Goal: Information Seeking & Learning: Compare options

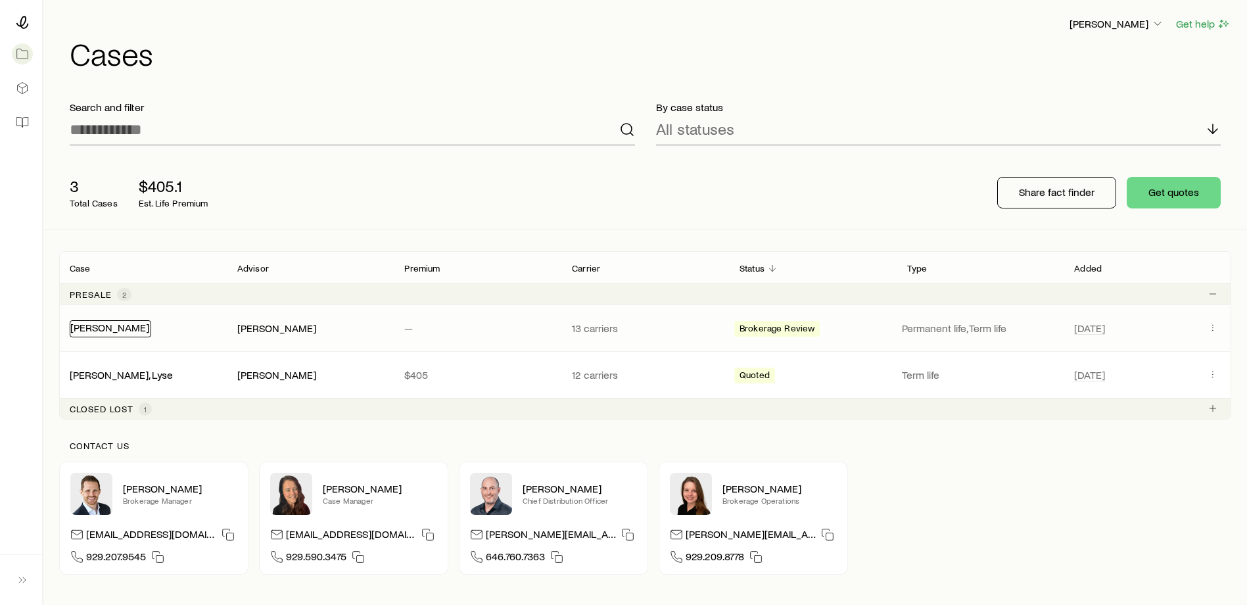
click at [97, 329] on link "[PERSON_NAME]" at bounding box center [109, 327] width 79 height 12
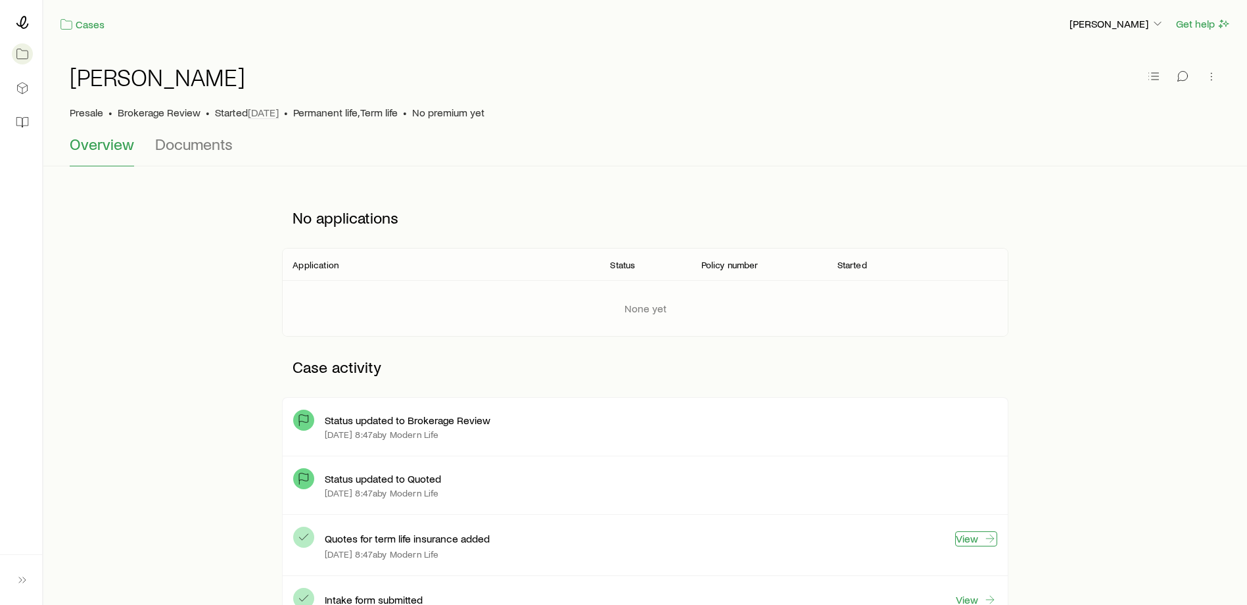
click at [974, 541] on link "View" at bounding box center [976, 538] width 42 height 15
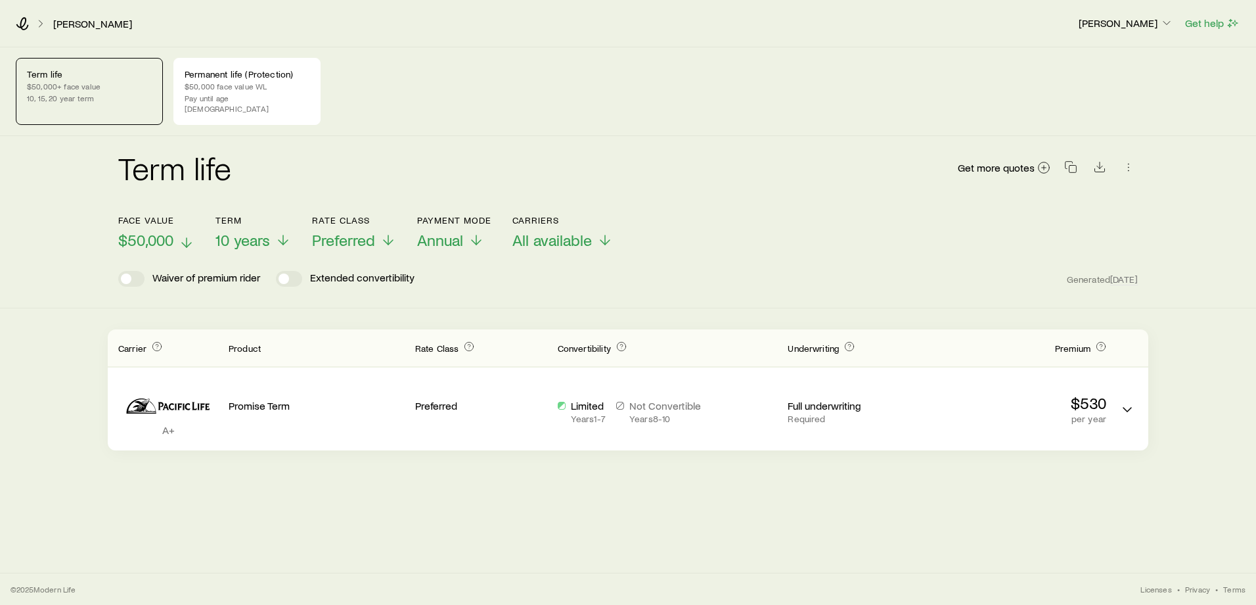
click at [164, 231] on span "$50,000" at bounding box center [145, 240] width 55 height 18
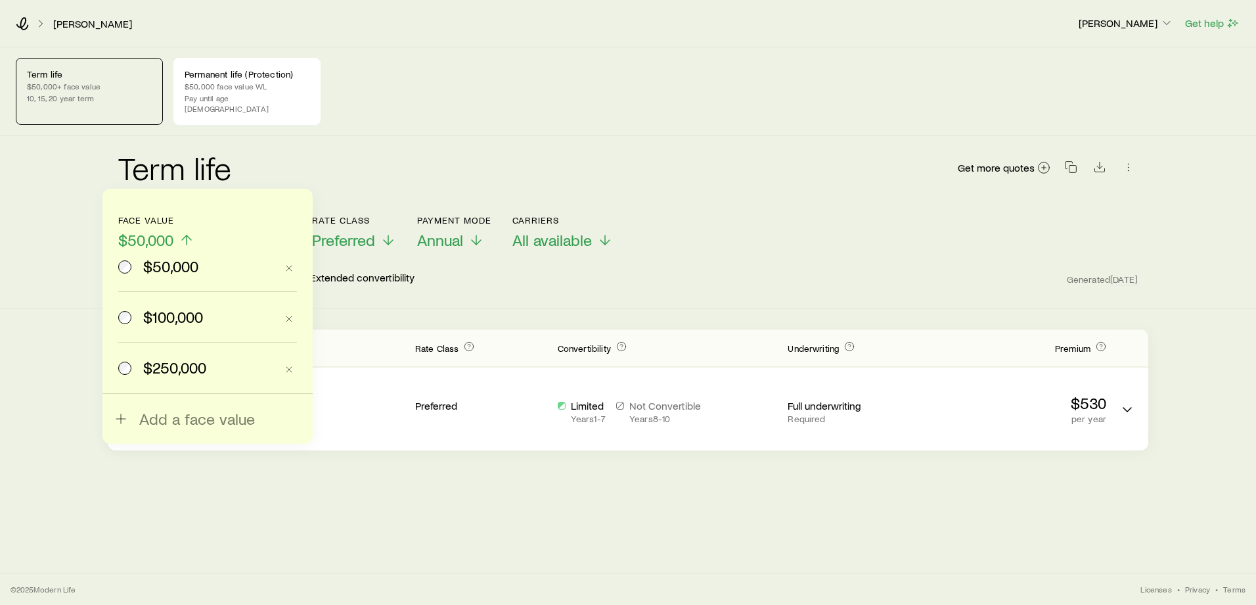
click at [154, 317] on span "$100,000" at bounding box center [173, 317] width 60 height 18
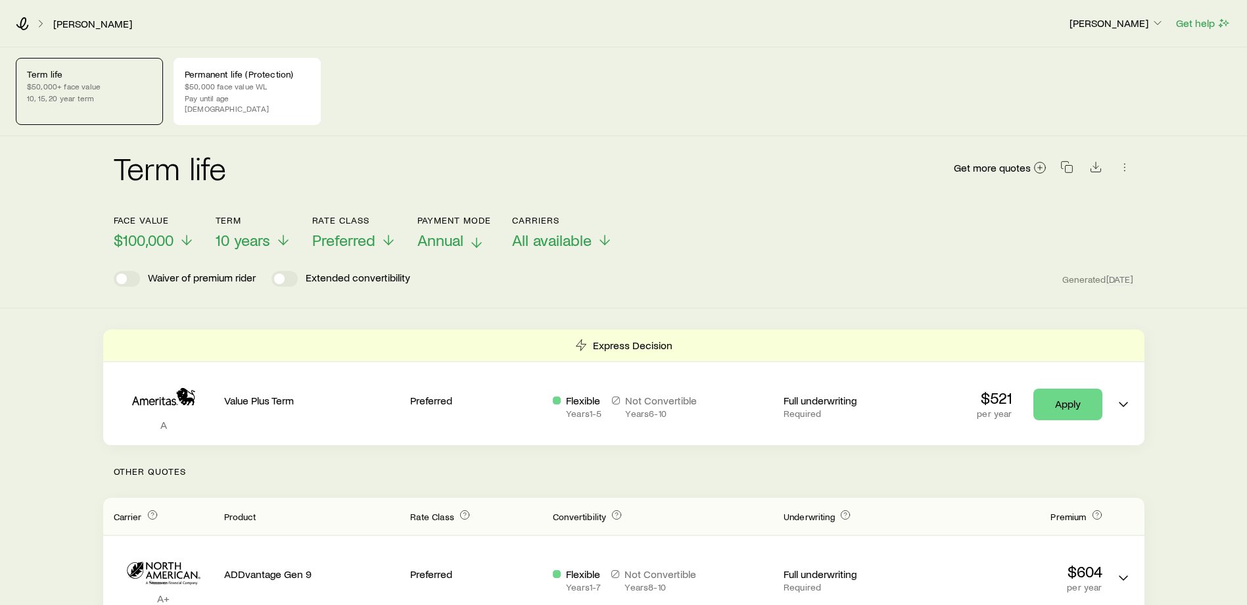
click at [464, 220] on button "Payment Mode Annual" at bounding box center [454, 232] width 74 height 35
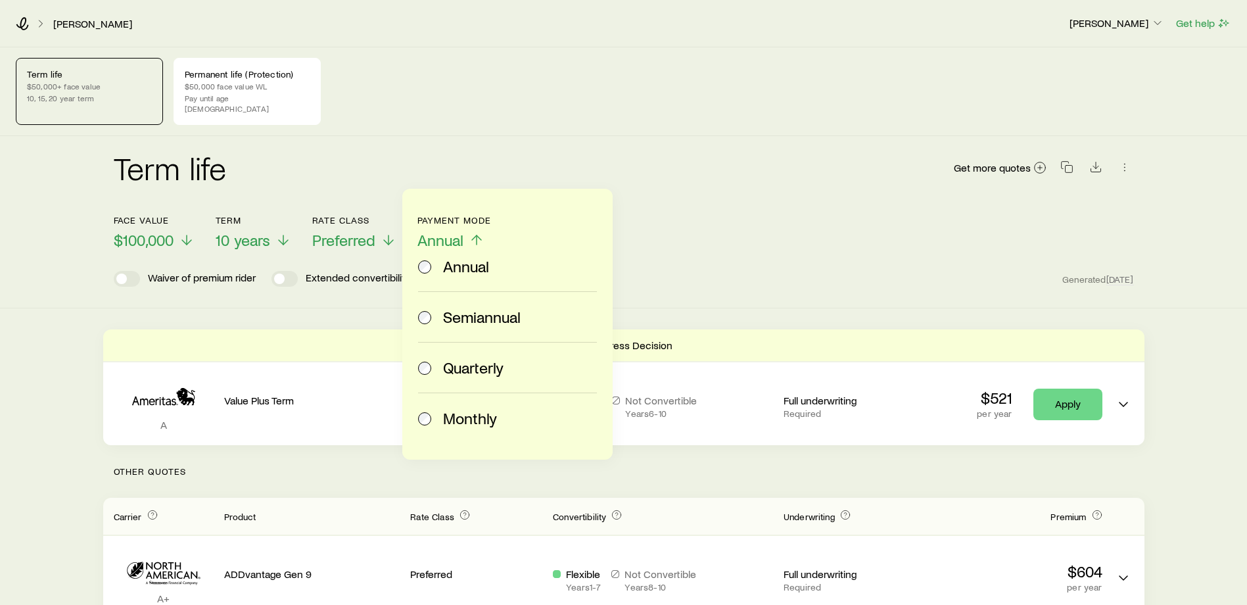
click at [460, 423] on span "Monthly" at bounding box center [470, 418] width 54 height 18
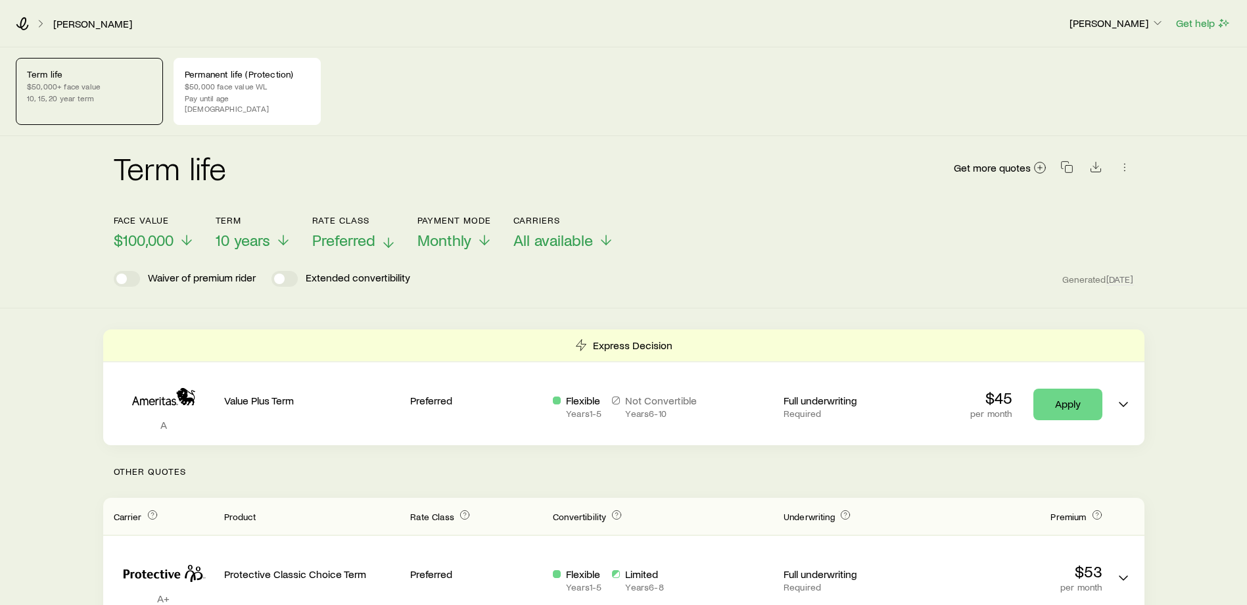
click at [380, 231] on p "Preferred" at bounding box center [354, 240] width 84 height 18
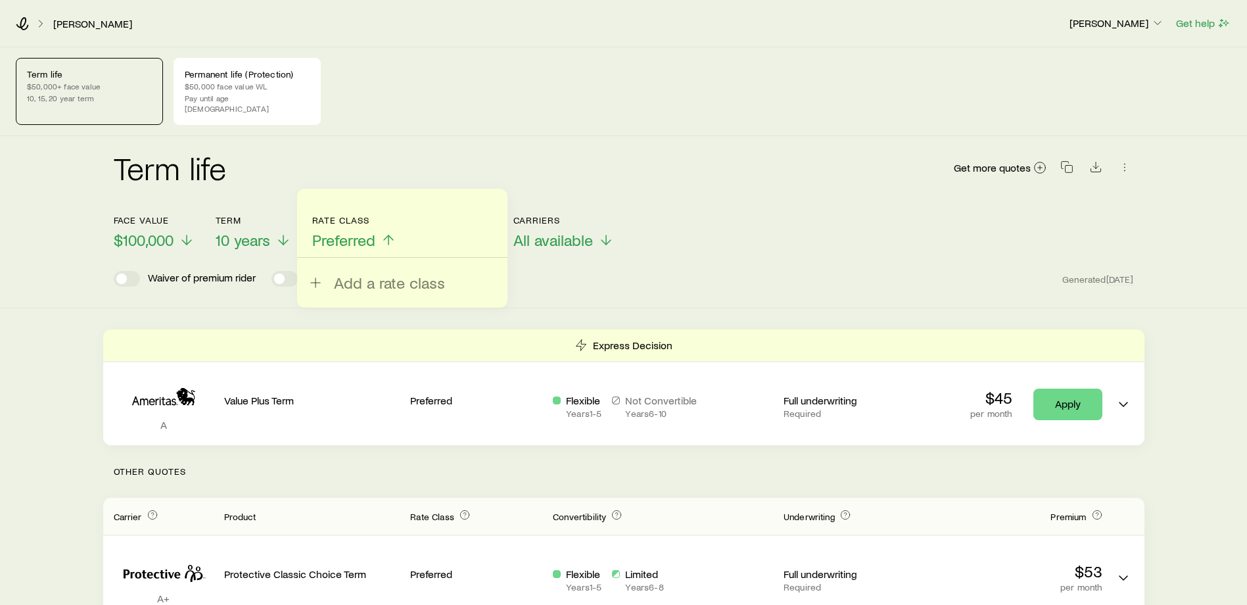
click at [846, 58] on div "Term life $50,000+ face value 10, 15, 20 year term Permanent life (Protection) …" at bounding box center [623, 91] width 1215 height 67
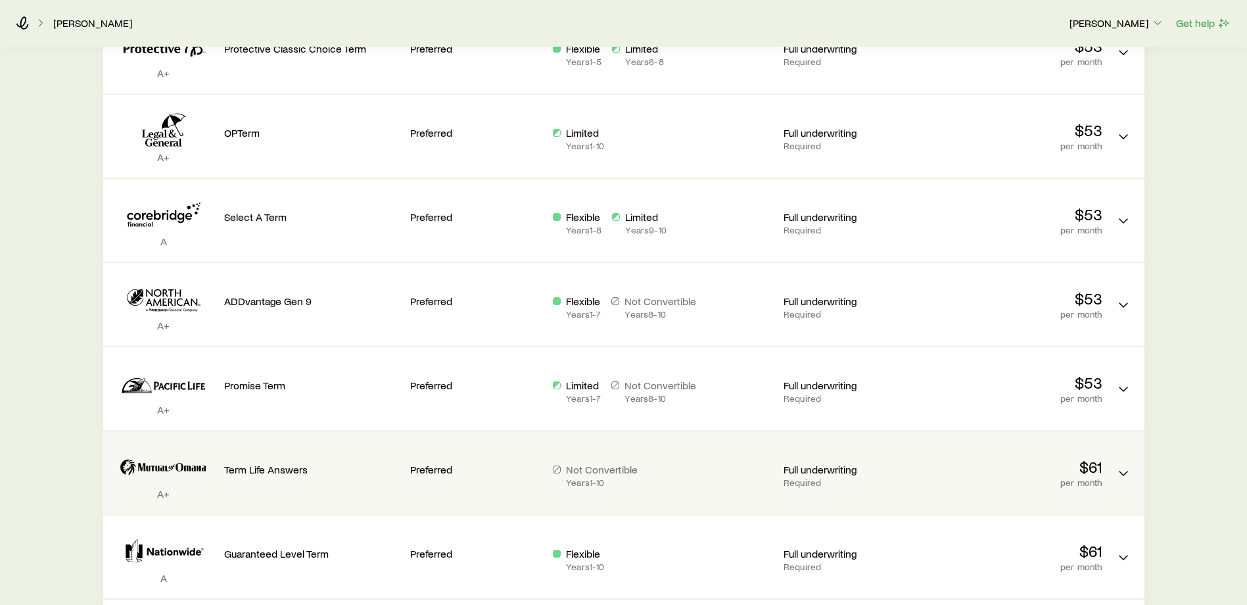
scroll to position [526, 0]
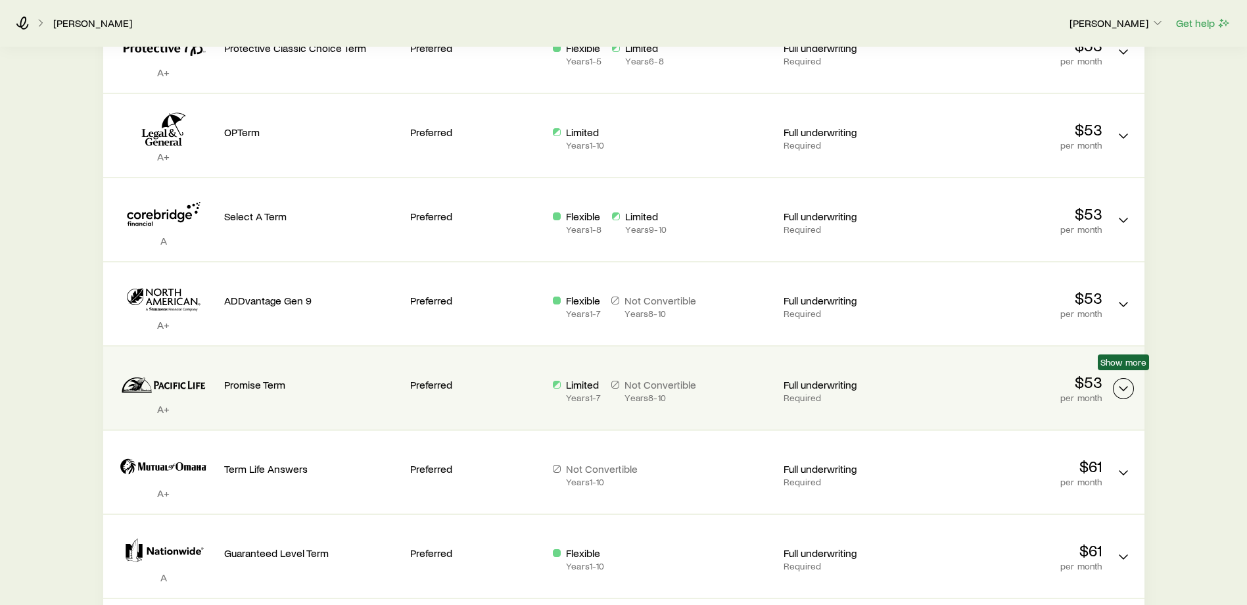
click at [1126, 383] on icon "Term quotes" at bounding box center [1123, 388] width 16 height 16
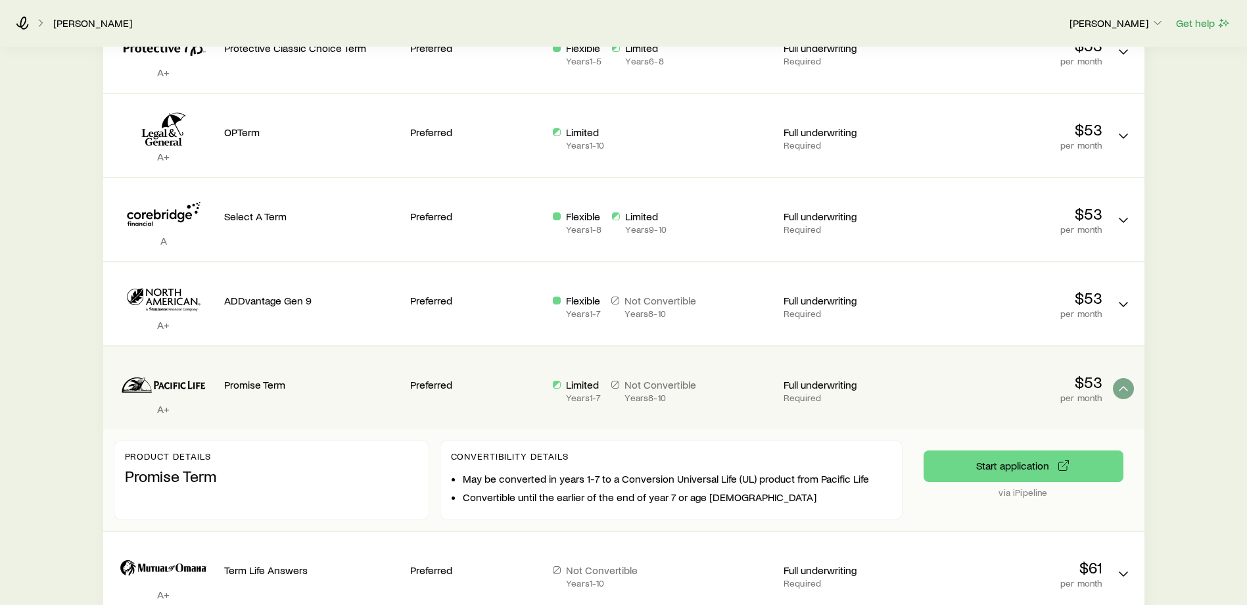
click at [400, 378] on p "Promise Term" at bounding box center [312, 384] width 176 height 13
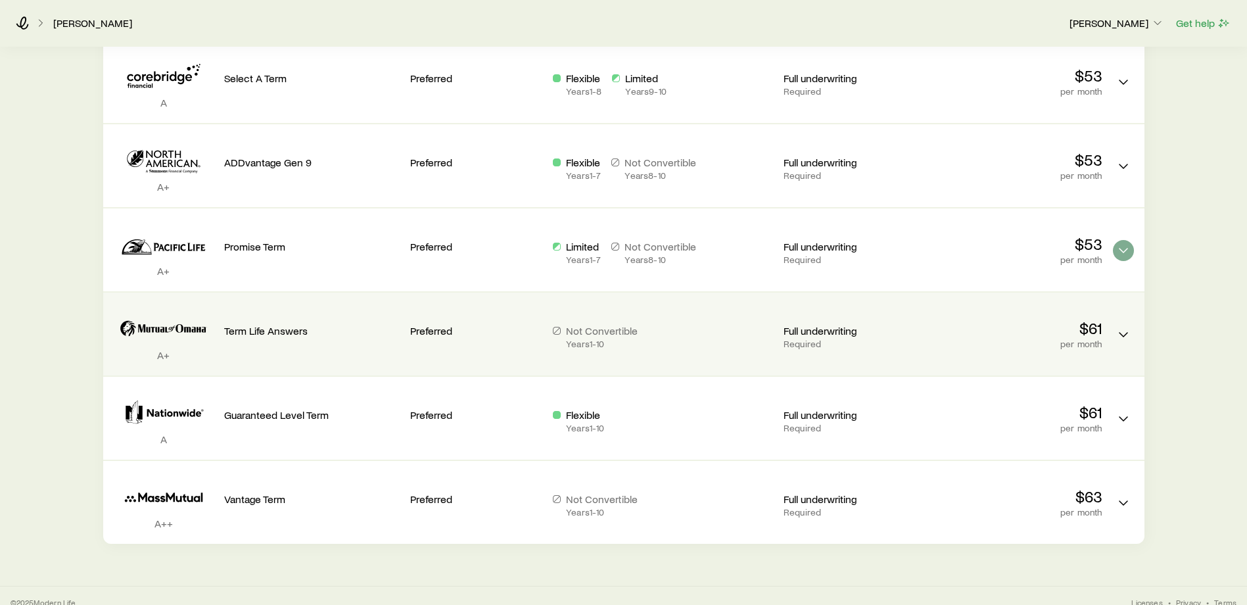
scroll to position [666, 0]
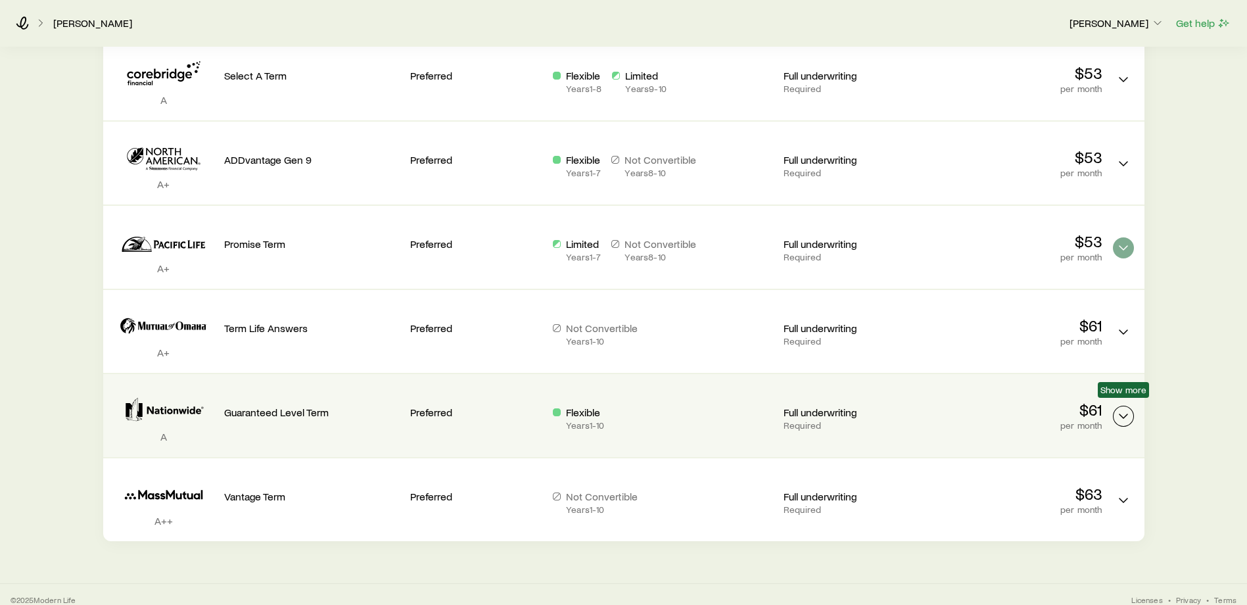
click at [1120, 409] on icon "Term quotes" at bounding box center [1123, 416] width 16 height 16
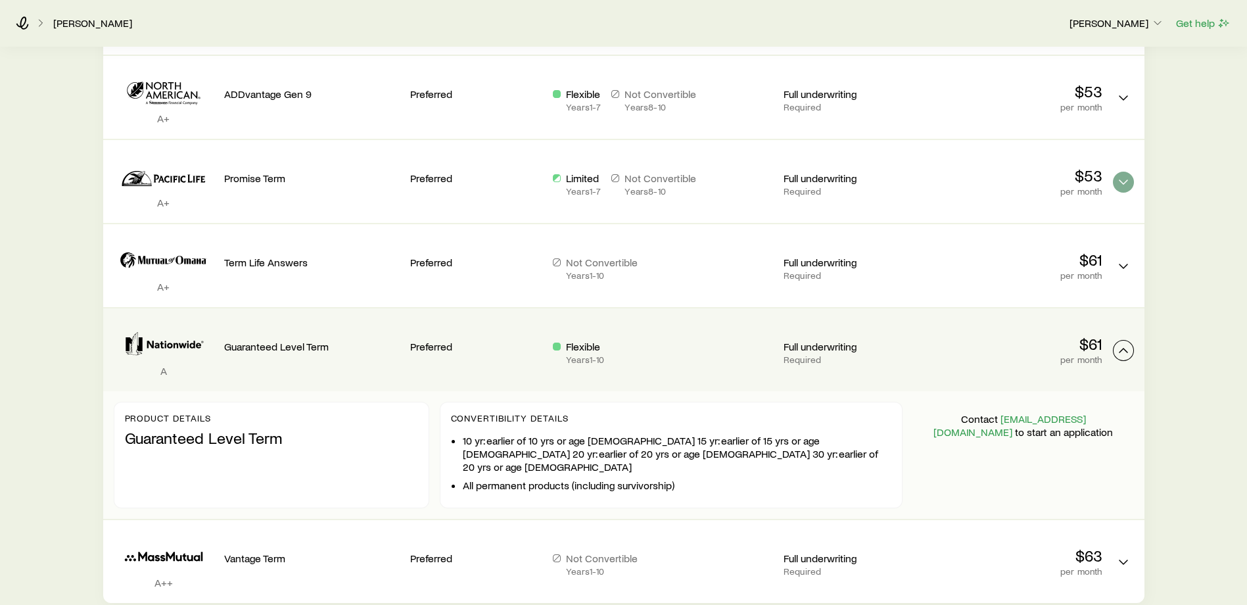
scroll to position [781, 0]
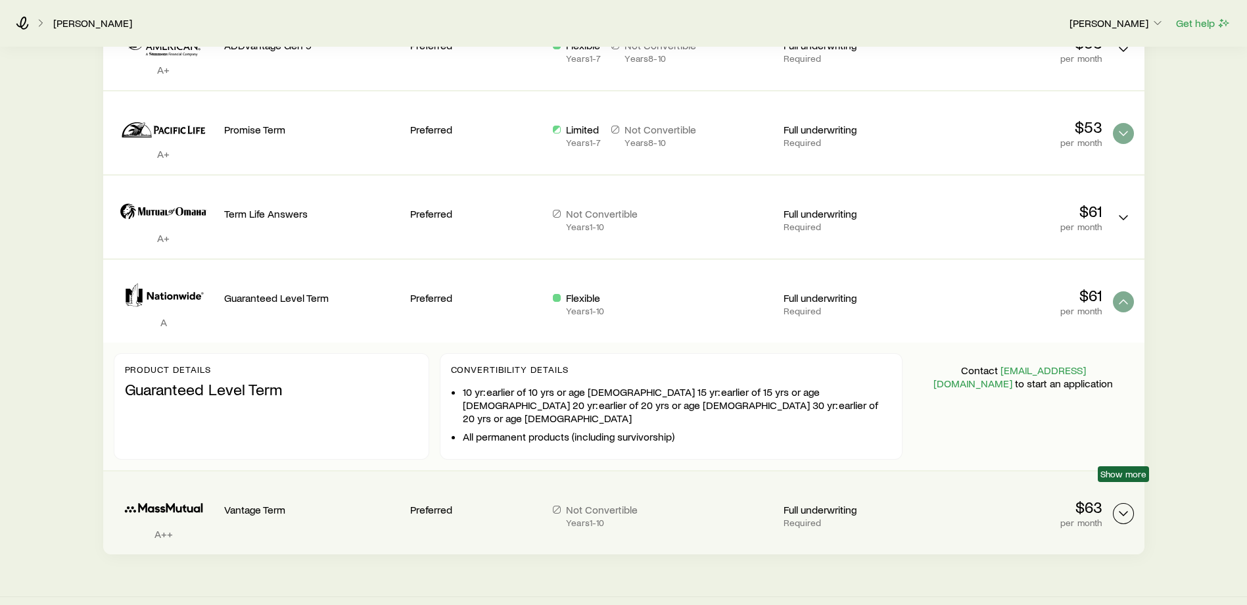
click at [1124, 505] on icon "Term quotes" at bounding box center [1123, 513] width 16 height 16
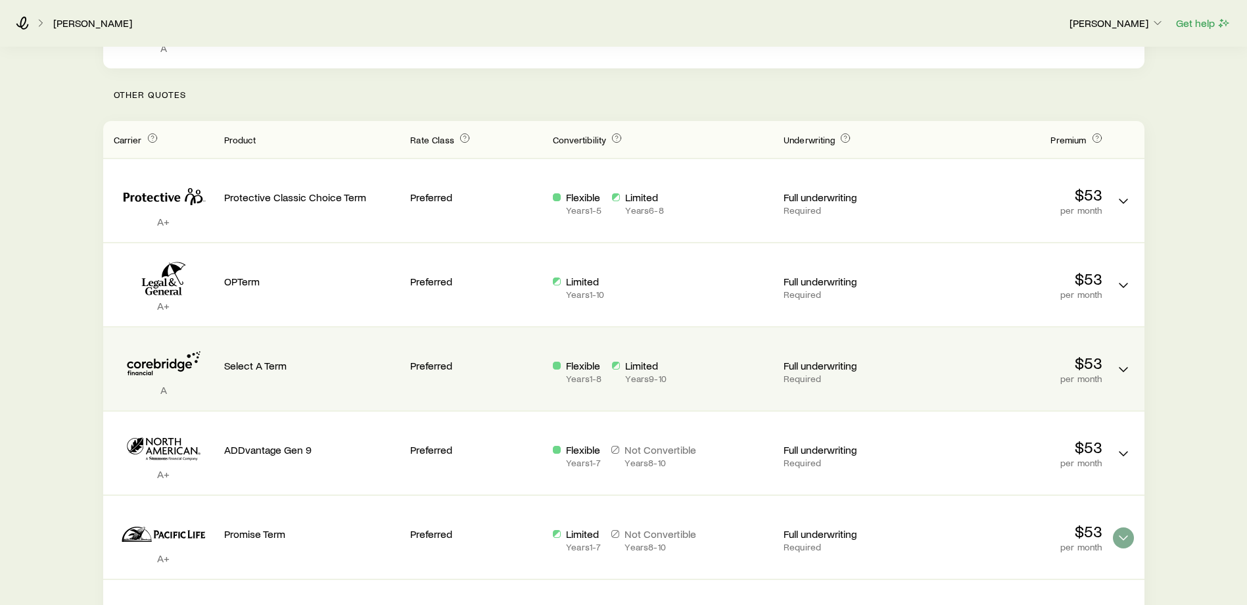
scroll to position [344, 0]
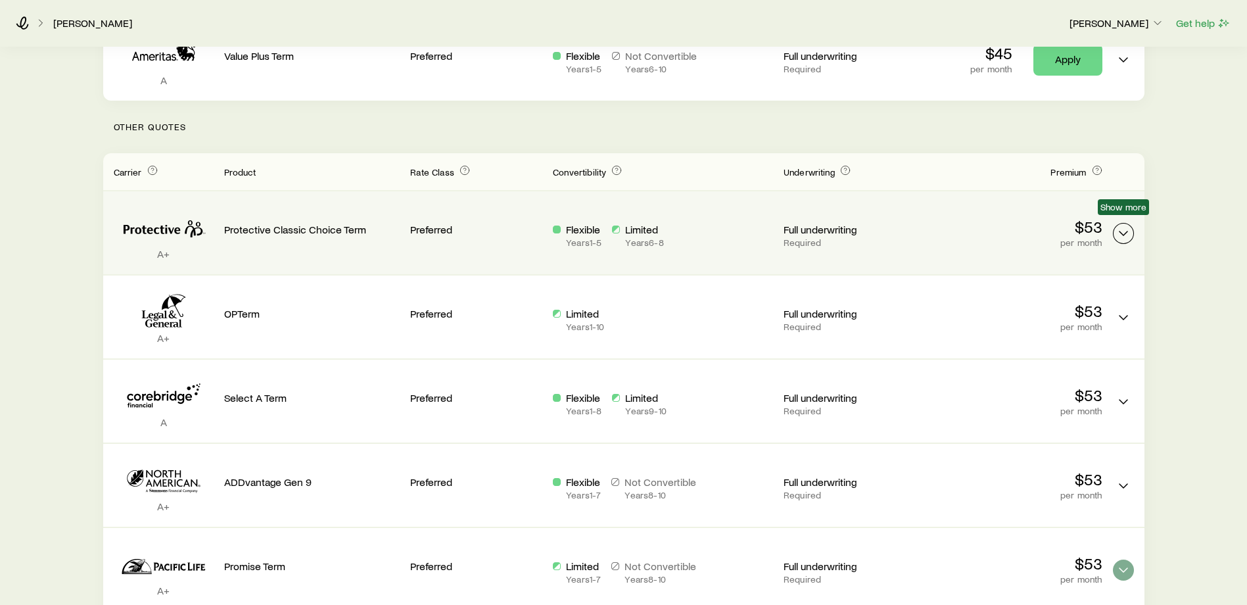
click at [1122, 225] on icon "Term quotes" at bounding box center [1123, 233] width 16 height 16
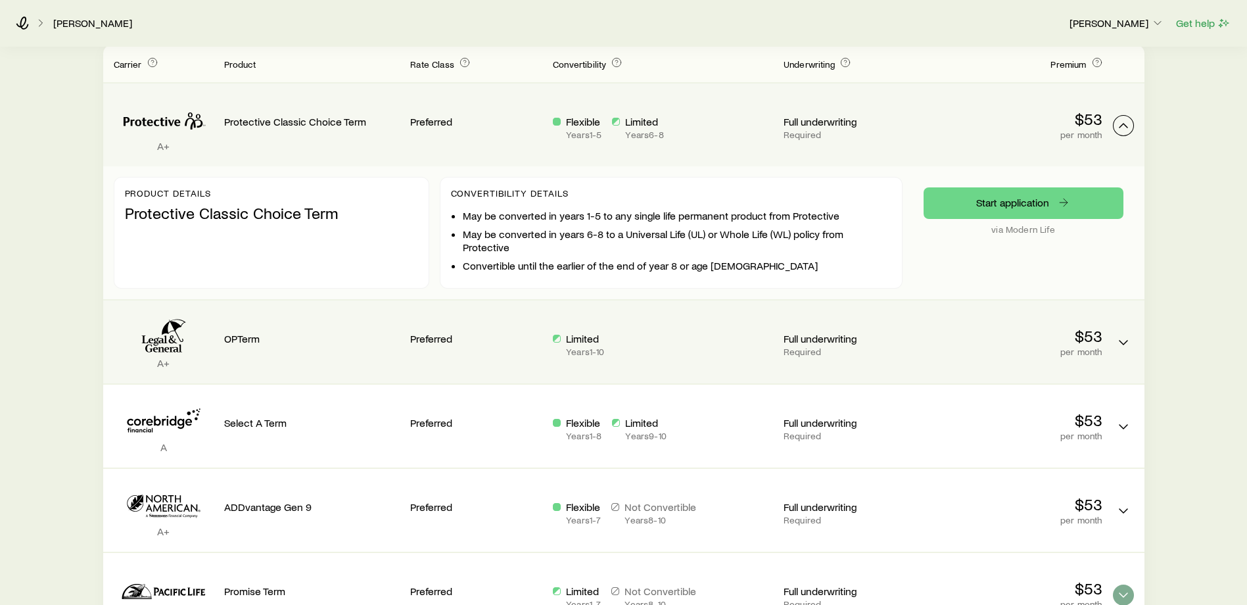
scroll to position [476, 0]
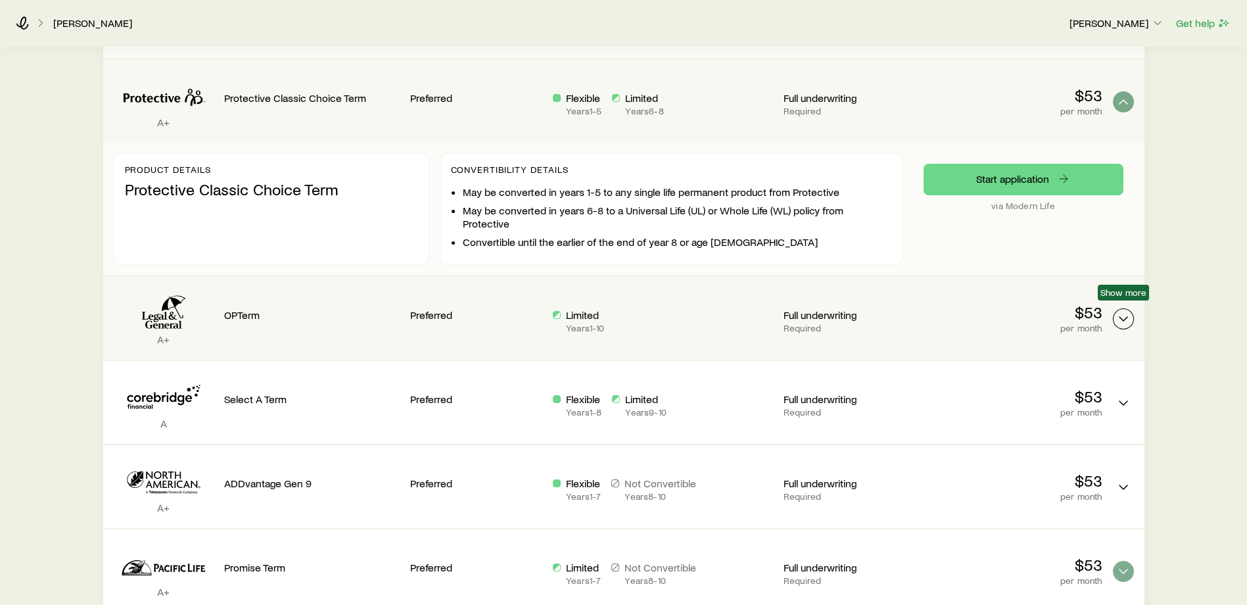
click at [1124, 311] on icon "Term quotes" at bounding box center [1123, 319] width 16 height 16
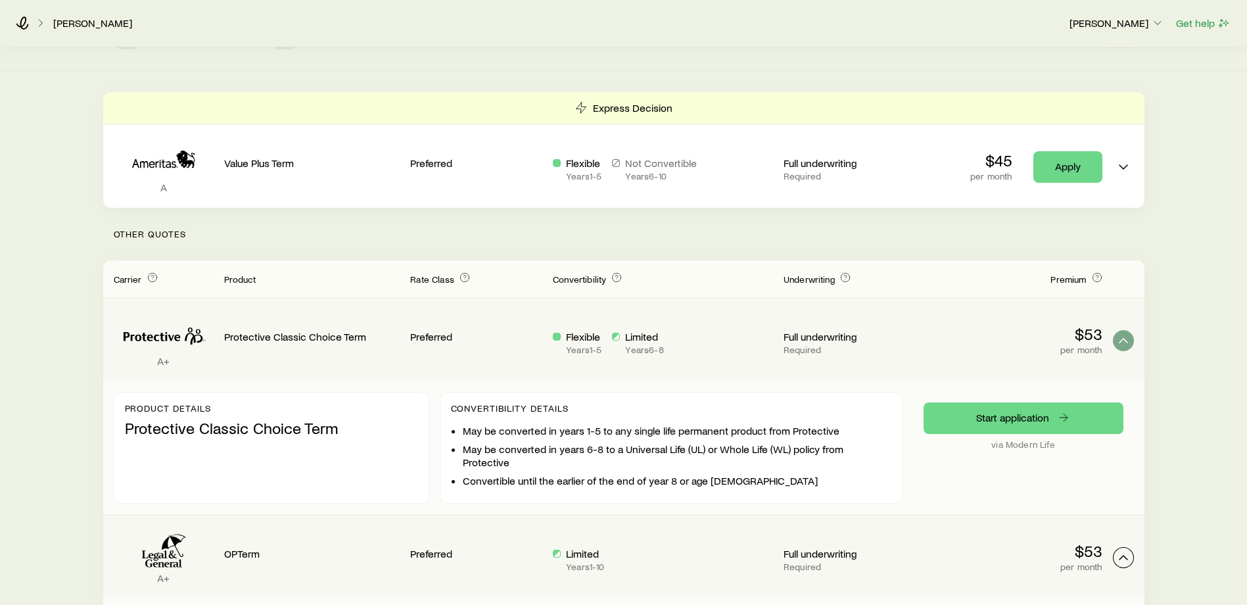
scroll to position [66, 0]
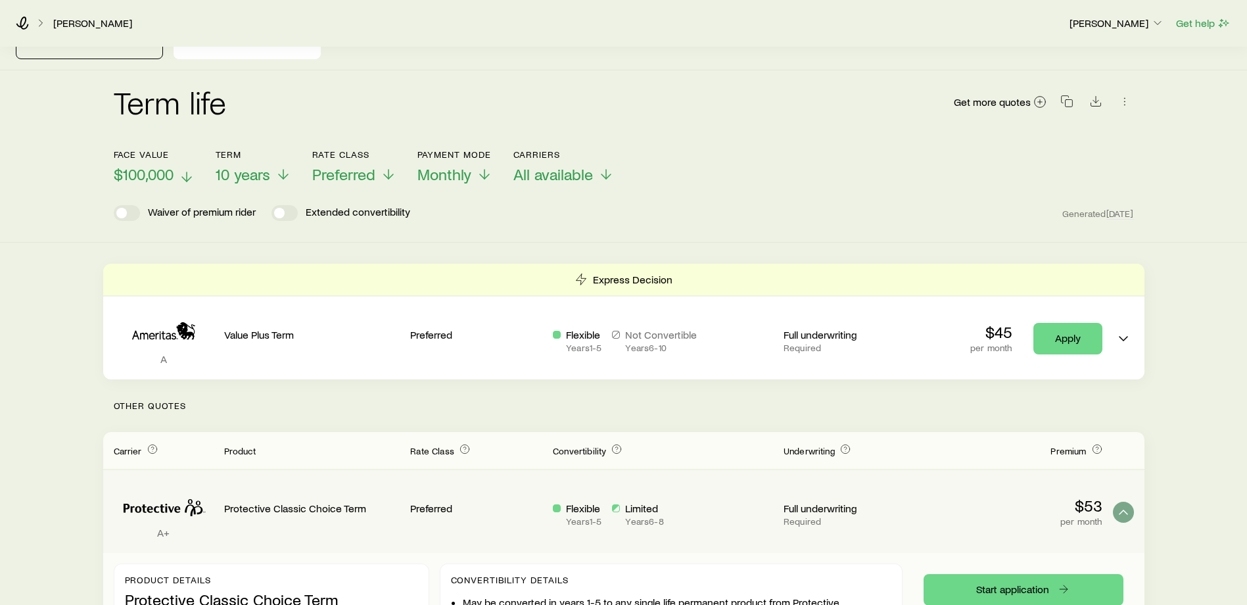
click at [137, 166] on span "$100,000" at bounding box center [144, 174] width 60 height 18
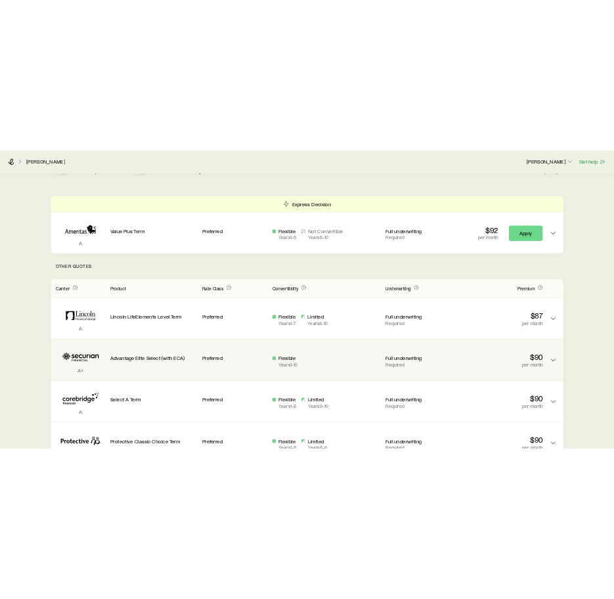
scroll to position [233, 0]
